Goal: Transaction & Acquisition: Purchase product/service

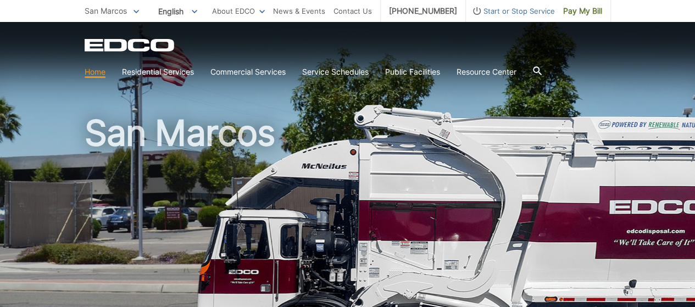
click at [420, 167] on h1 "San Marcos" at bounding box center [348, 235] width 526 height 241
click at [313, 49] on div "EDCO Logo" at bounding box center [348, 44] width 526 height 13
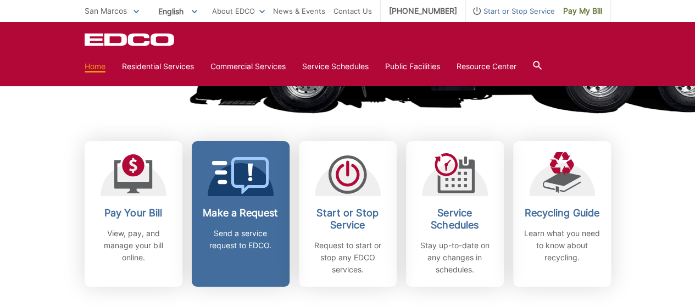
scroll to position [265, 0]
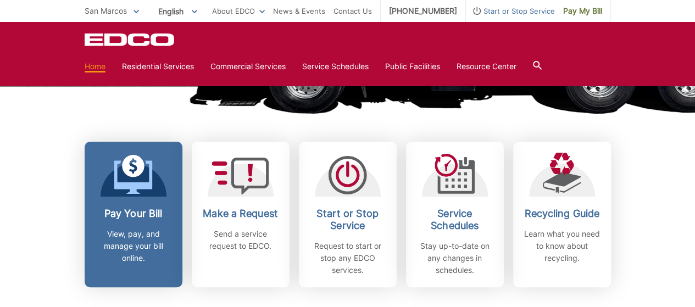
click at [146, 216] on h2 "Pay Your Bill" at bounding box center [133, 214] width 81 height 12
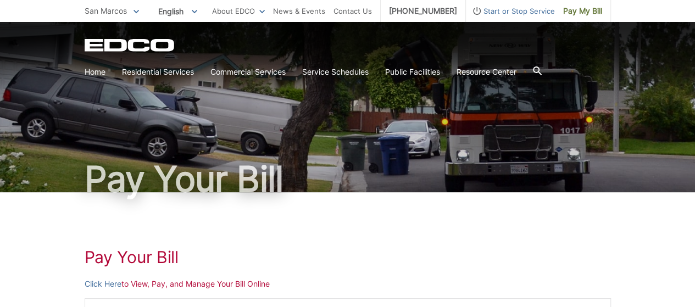
scroll to position [147, 0]
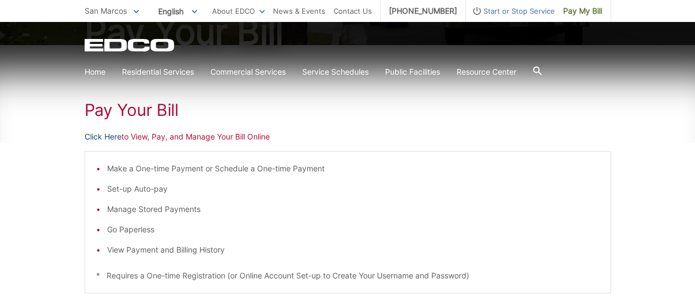
click at [97, 132] on link "Click Here" at bounding box center [103, 137] width 37 height 12
